Goal: Transaction & Acquisition: Purchase product/service

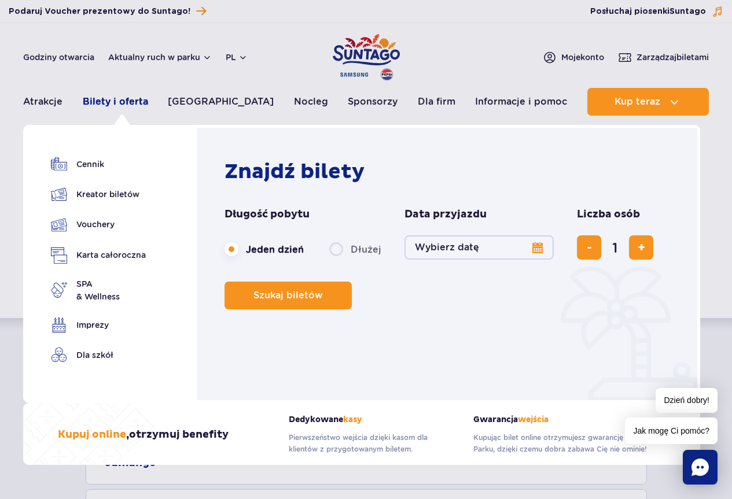
click at [130, 101] on link "Bilety i oferta" at bounding box center [115, 102] width 65 height 28
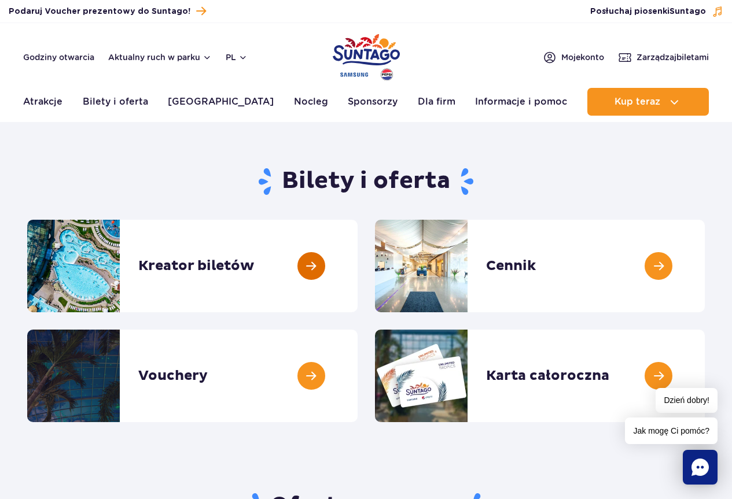
click at [357, 265] on link at bounding box center [357, 266] width 0 height 93
